Goal: Task Accomplishment & Management: Use online tool/utility

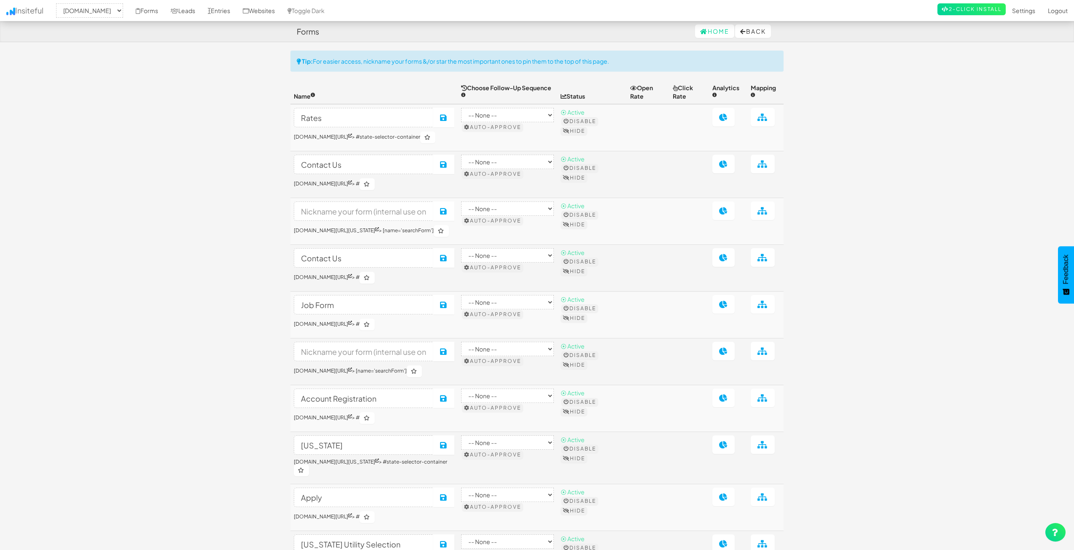
select select "2362"
click at [205, 175] on body "Forms Home Back Toggle navigation Insiteful -- None -- [DOMAIN_NAME] Forms Lead…" at bounding box center [537, 325] width 1074 height 651
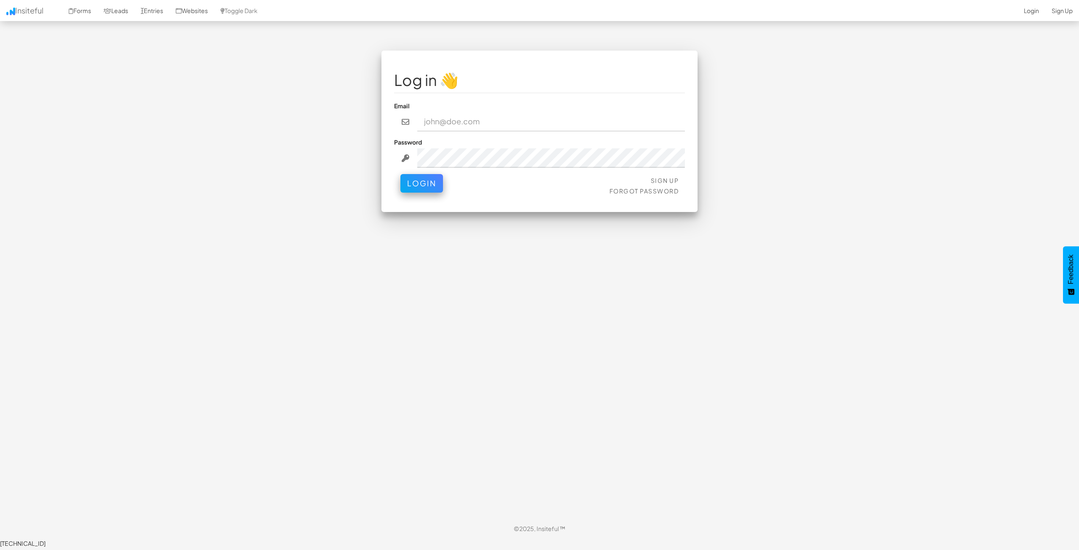
drag, startPoint x: 494, startPoint y: 268, endPoint x: 456, endPoint y: 229, distance: 53.9
click at [494, 268] on div "Log in 👋 Email Password Sign Up Forgot Password Login < >" at bounding box center [539, 284] width 493 height 467
type input "[EMAIL_ADDRESS][DOMAIN_NAME]"
click at [422, 188] on button "Login" at bounding box center [421, 181] width 43 height 19
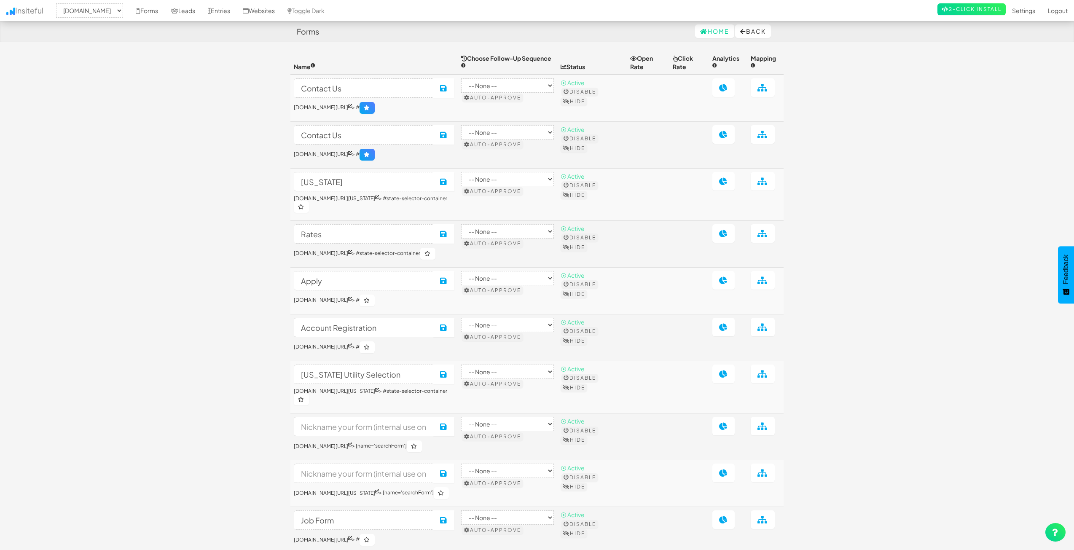
select select "2362"
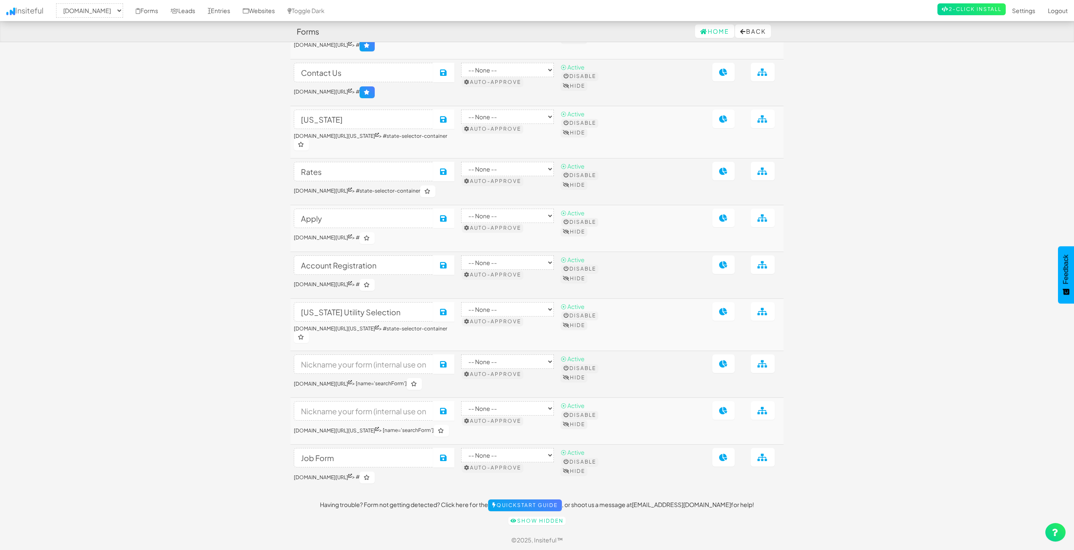
scroll to position [74, 0]
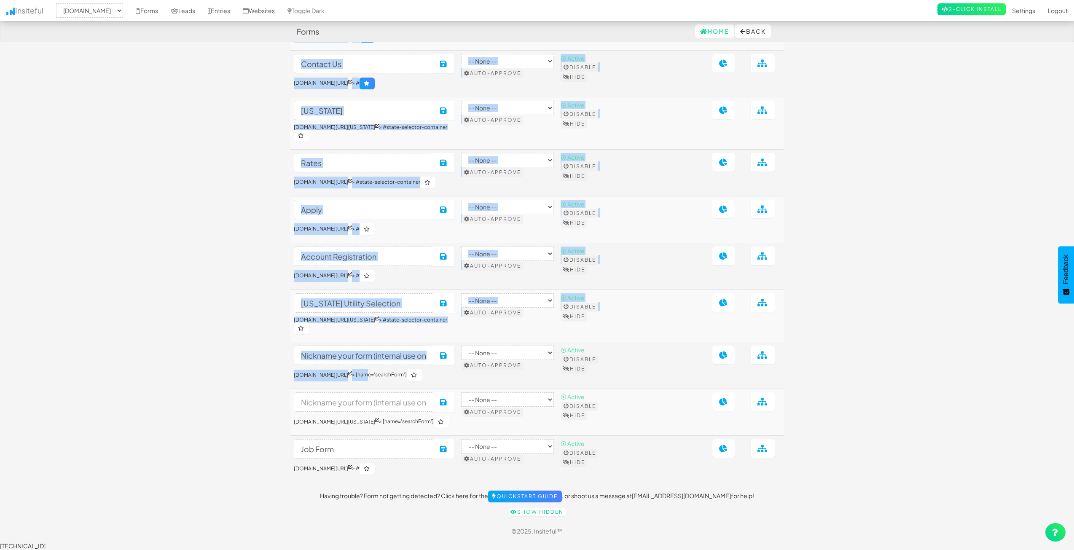
drag, startPoint x: 319, startPoint y: 372, endPoint x: 400, endPoint y: 374, distance: 80.5
click at [400, 374] on body "Forms Home Back Toggle navigation Insiteful -- None -- www.nordicenergy-us.com …" at bounding box center [537, 239] width 1074 height 621
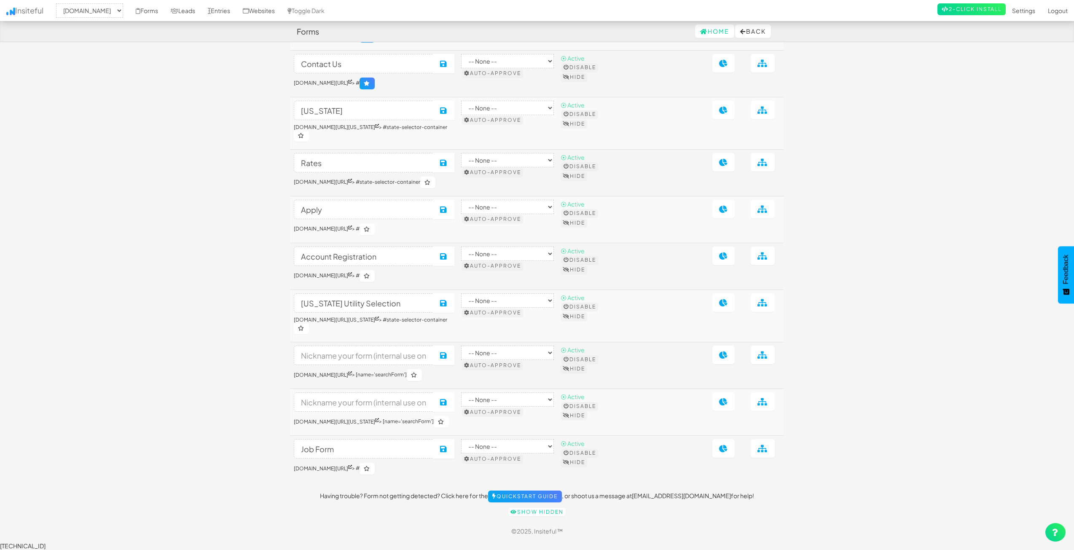
drag, startPoint x: 426, startPoint y: 384, endPoint x: 436, endPoint y: 381, distance: 10.4
click at [426, 384] on td "Save www.nordicenergy-us.com/glossary > [name='searchForm']" at bounding box center [373, 365] width 167 height 47
drag, startPoint x: 443, startPoint y: 373, endPoint x: 295, endPoint y: 372, distance: 147.9
click at [295, 372] on h6 "www.nordicenergy-us.com/glossary > [name='searchForm']" at bounding box center [374, 375] width 161 height 12
copy h6 "www.nordicenergy-us.com/glossary > [name='searchForm']"
